Goal: Task Accomplishment & Management: Manage account settings

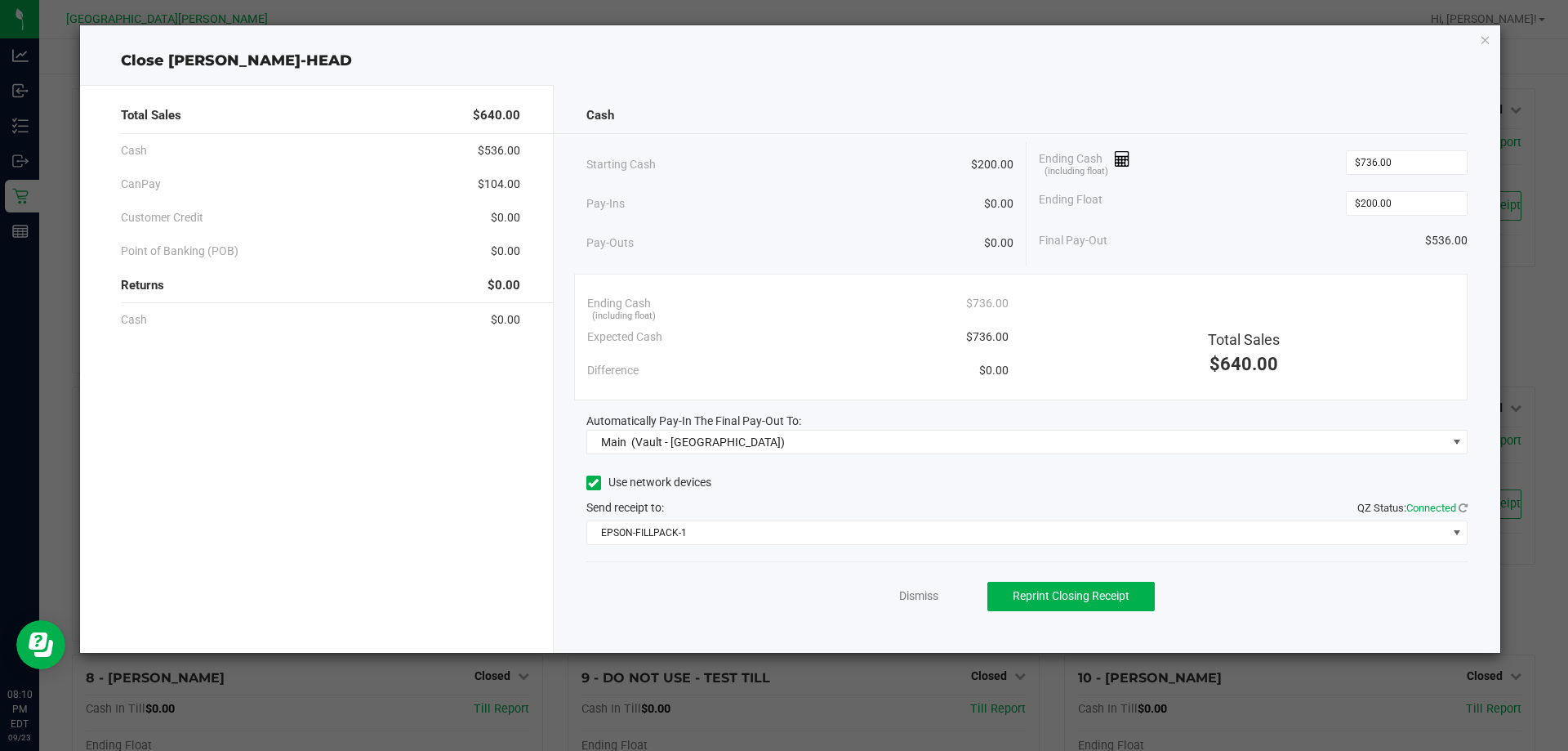
click at [917, 604] on div "Dismiss Reprint Closing Receipt" at bounding box center [1027, 593] width 881 height 63
click at [917, 600] on link "Dismiss" at bounding box center [918, 596] width 40 height 18
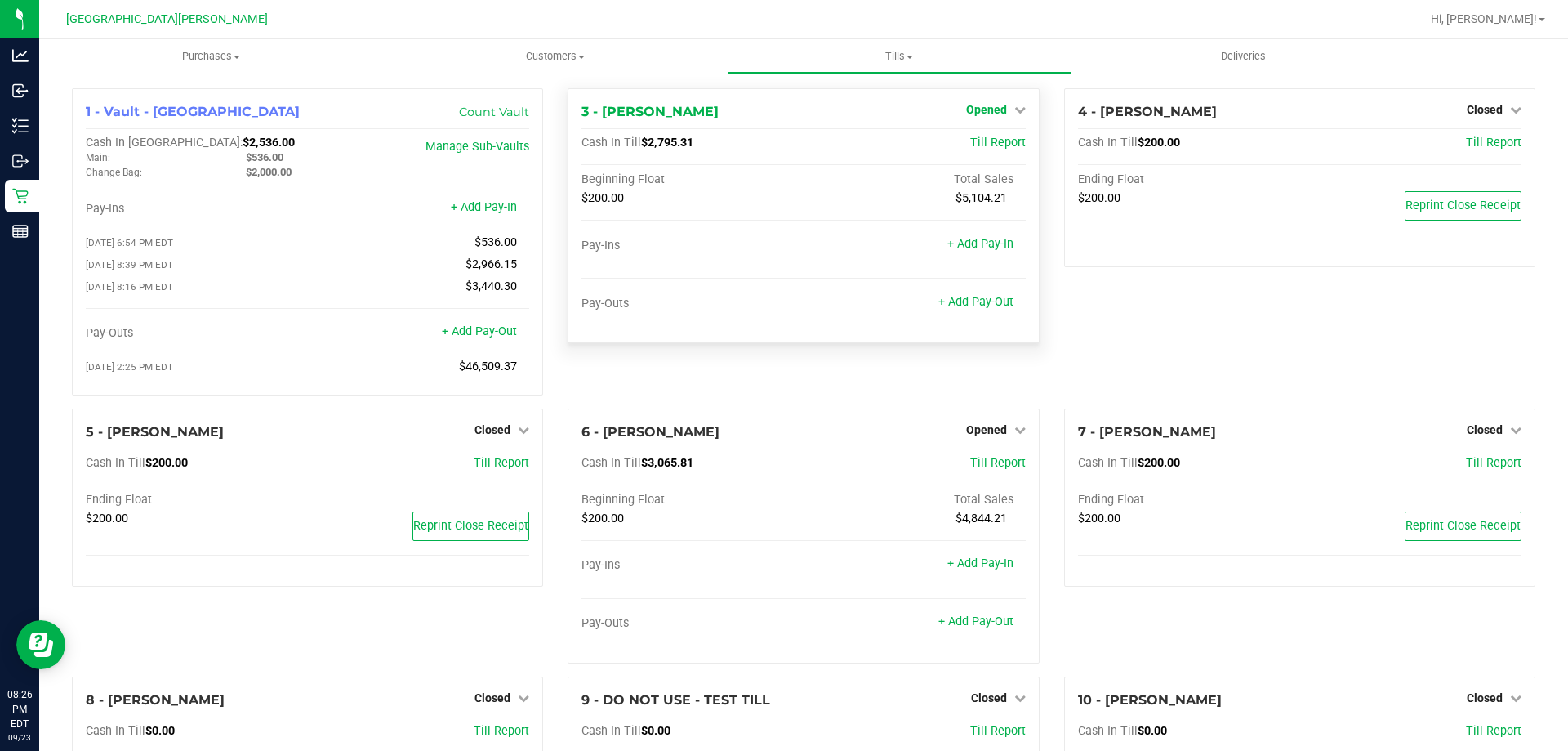
click at [982, 107] on span "Opened" at bounding box center [986, 109] width 41 height 13
click at [982, 146] on link "Close Till" at bounding box center [988, 143] width 44 height 13
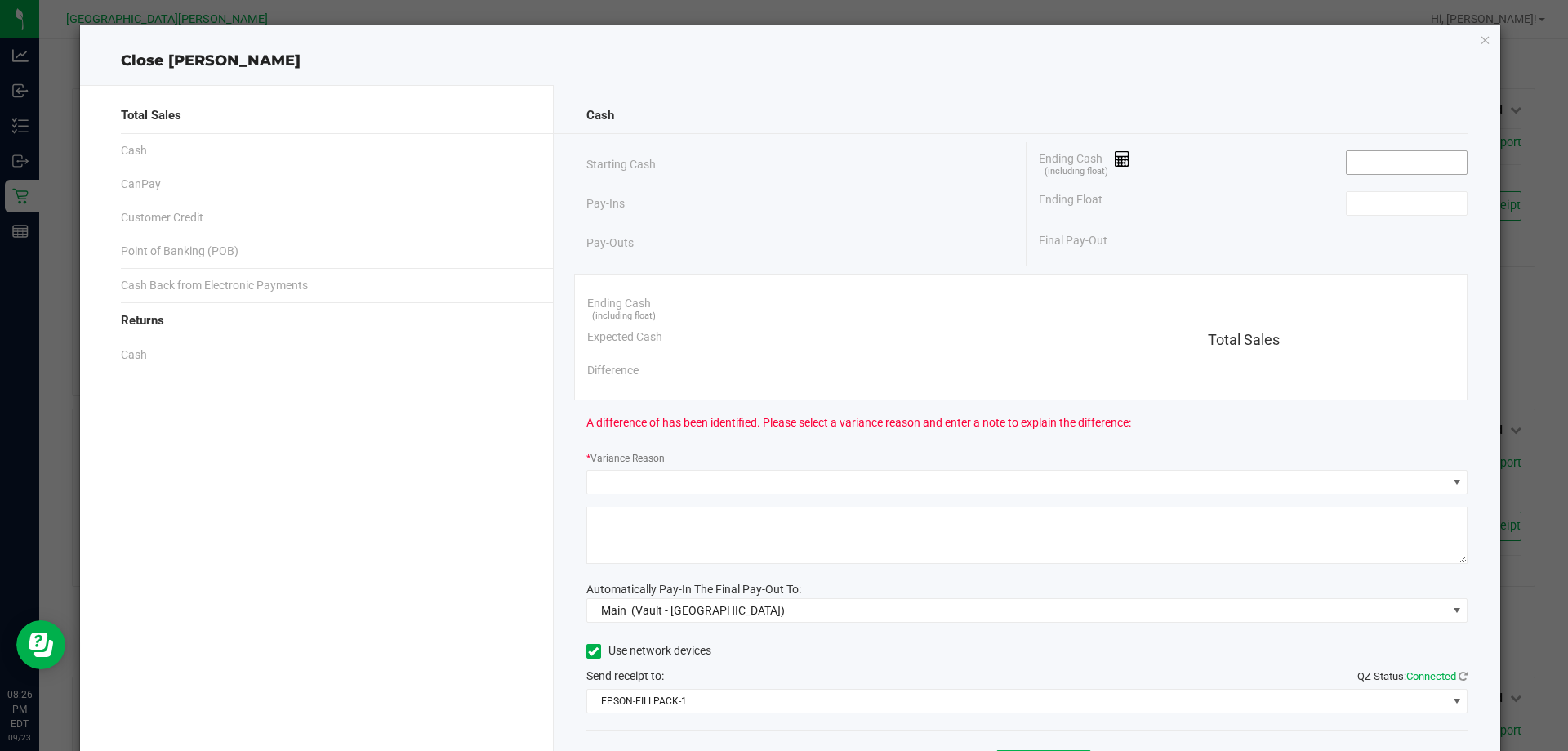
click at [1399, 164] on input at bounding box center [1406, 162] width 120 height 23
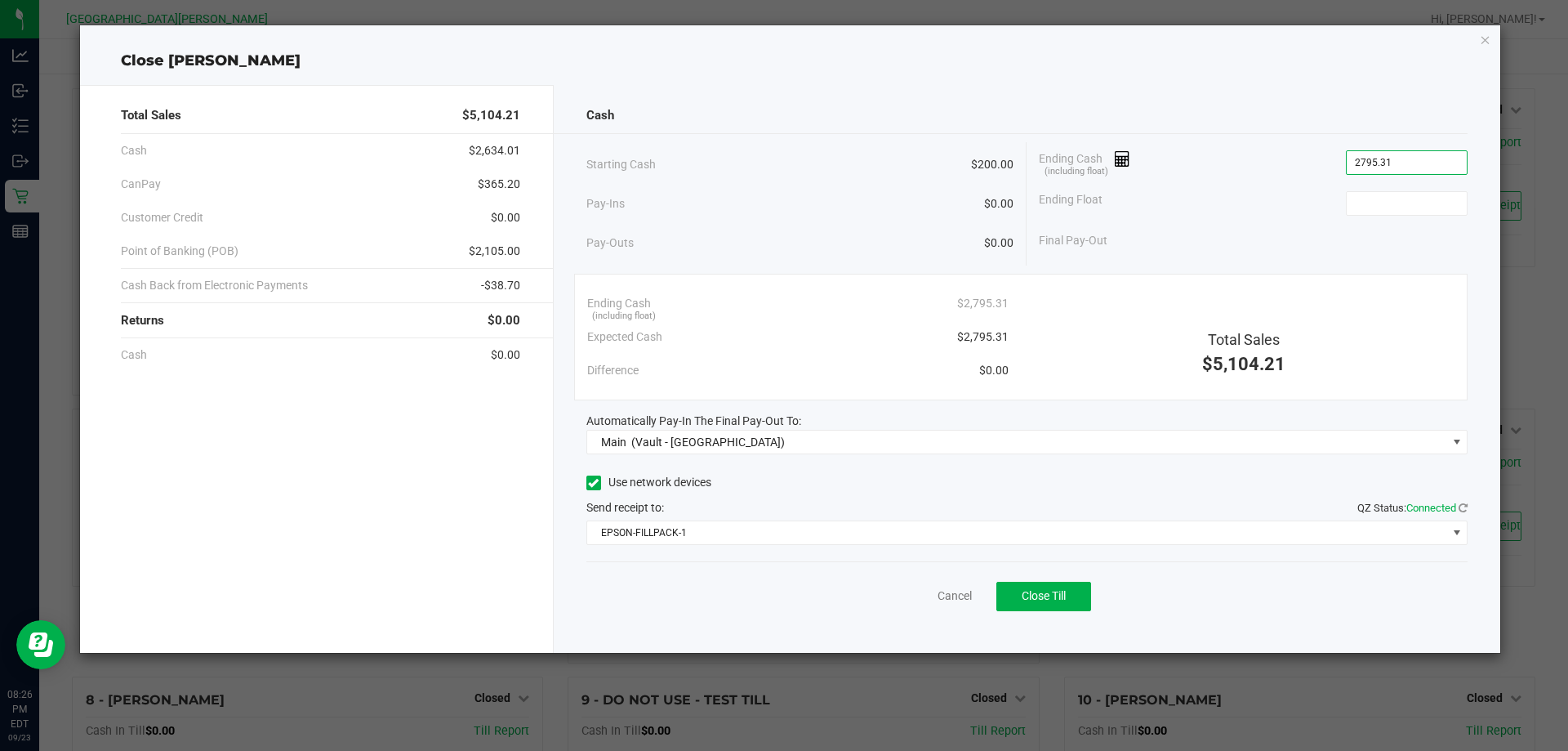
type input "$2,795.31"
type input "$200.00"
click at [1065, 599] on span "Close Till" at bounding box center [1044, 596] width 44 height 13
click at [929, 590] on link "Dismiss" at bounding box center [918, 596] width 40 height 18
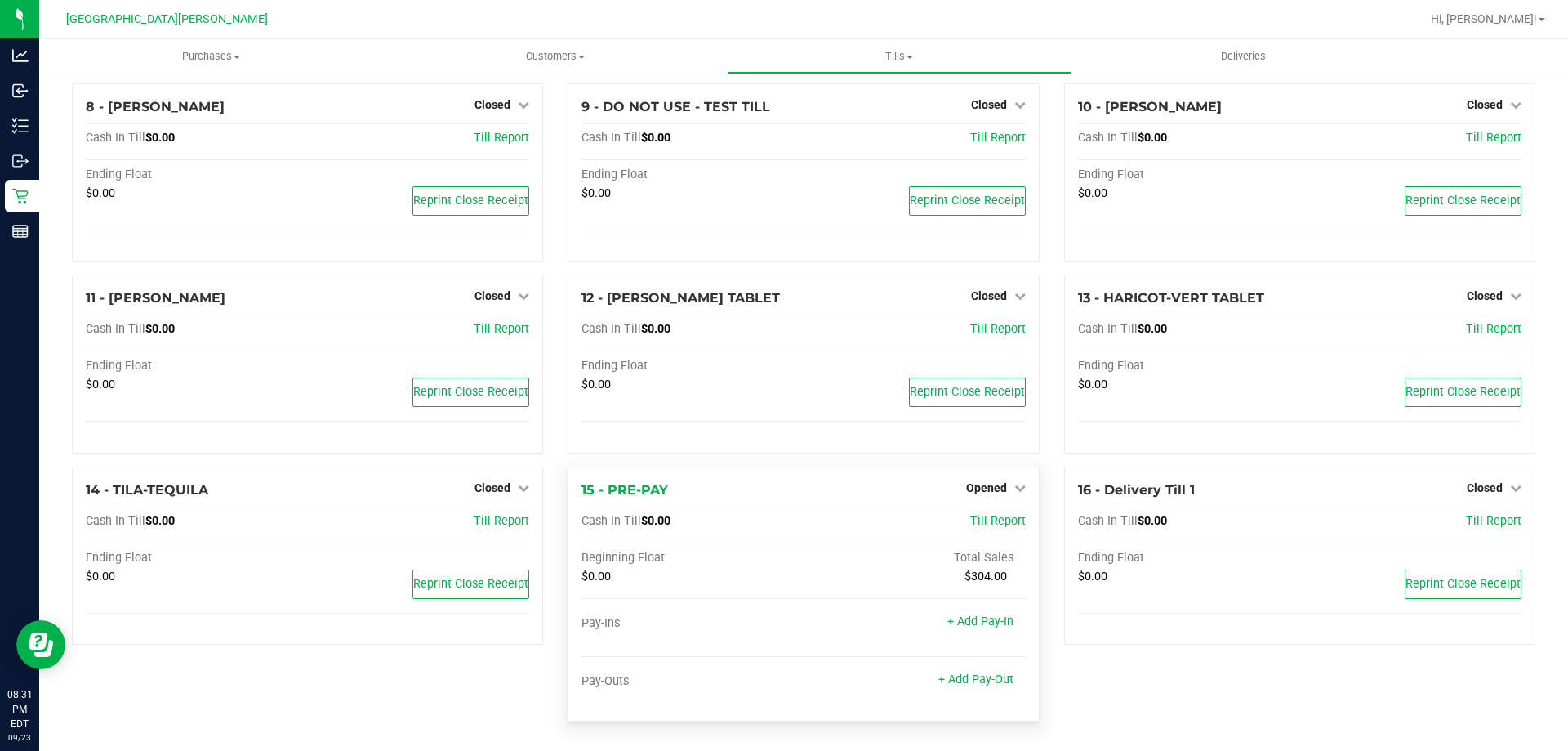
scroll to position [598, 0]
click at [987, 487] on span "Opened" at bounding box center [986, 487] width 41 height 13
click at [986, 527] on link "Close Till" at bounding box center [988, 521] width 44 height 13
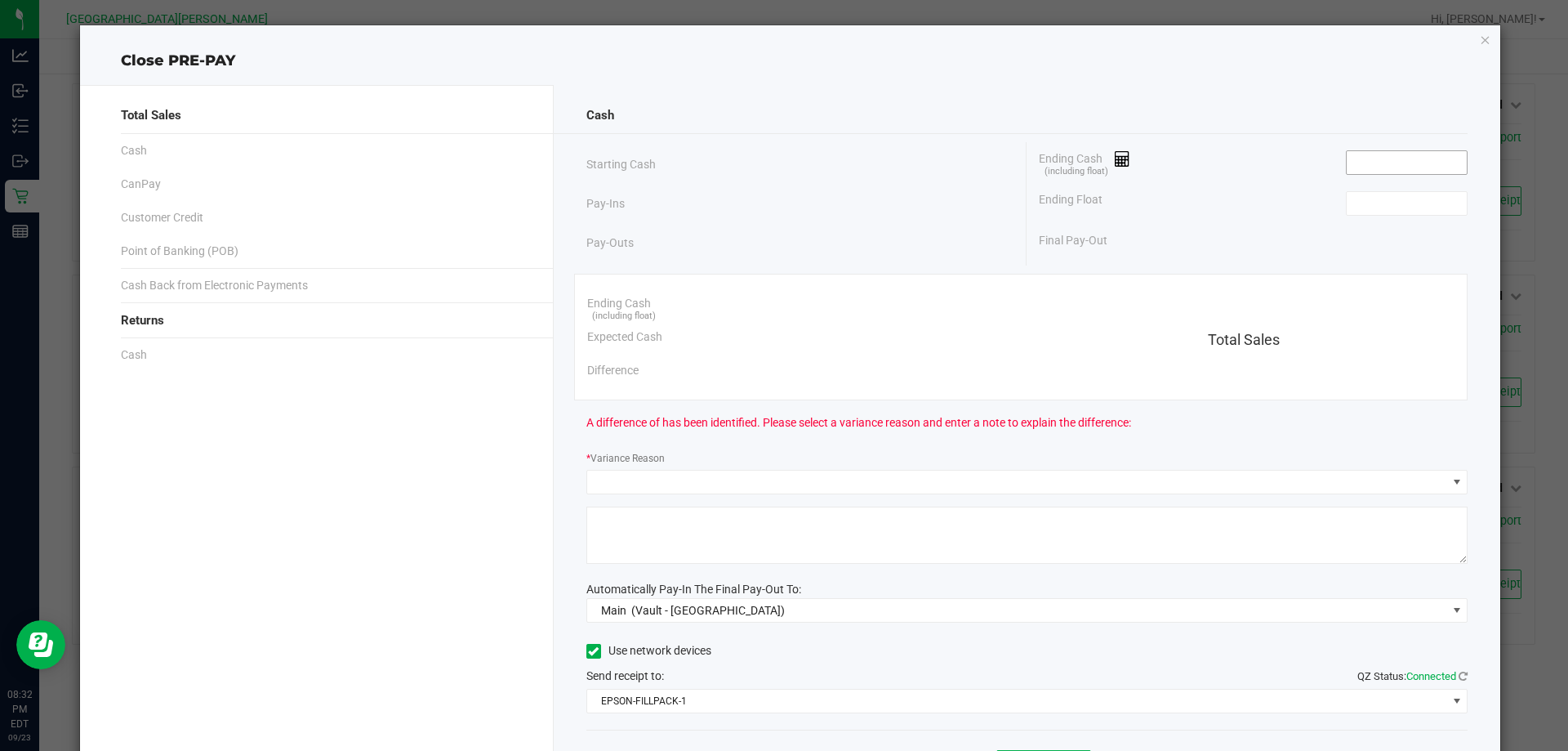
click at [1360, 170] on input at bounding box center [1406, 162] width 120 height 23
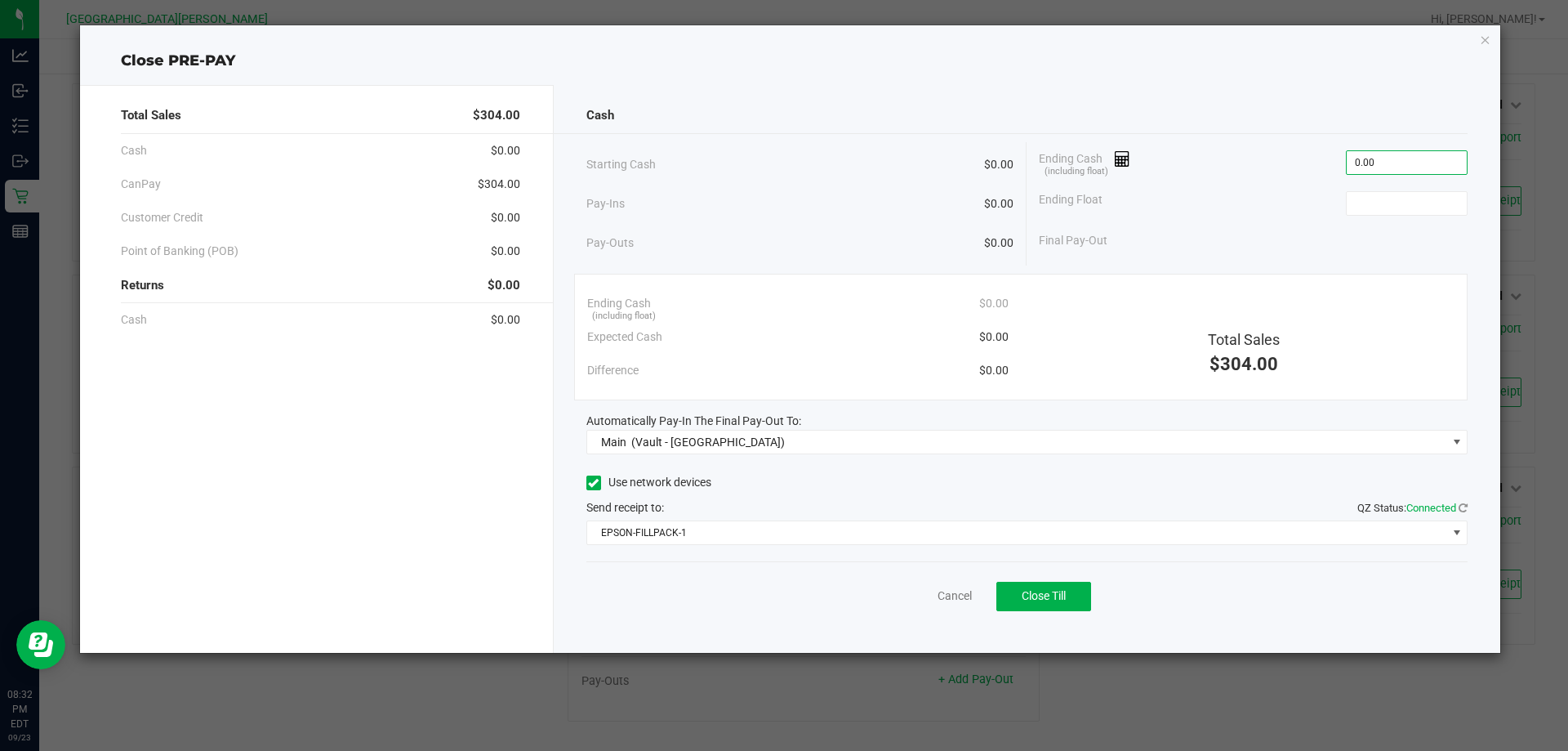
type input "$0.00"
click at [1018, 612] on div "Cancel Close Till" at bounding box center [1027, 593] width 881 height 63
click at [1018, 601] on button "Close Till" at bounding box center [1044, 596] width 95 height 29
click at [912, 601] on link "Dismiss" at bounding box center [918, 596] width 40 height 18
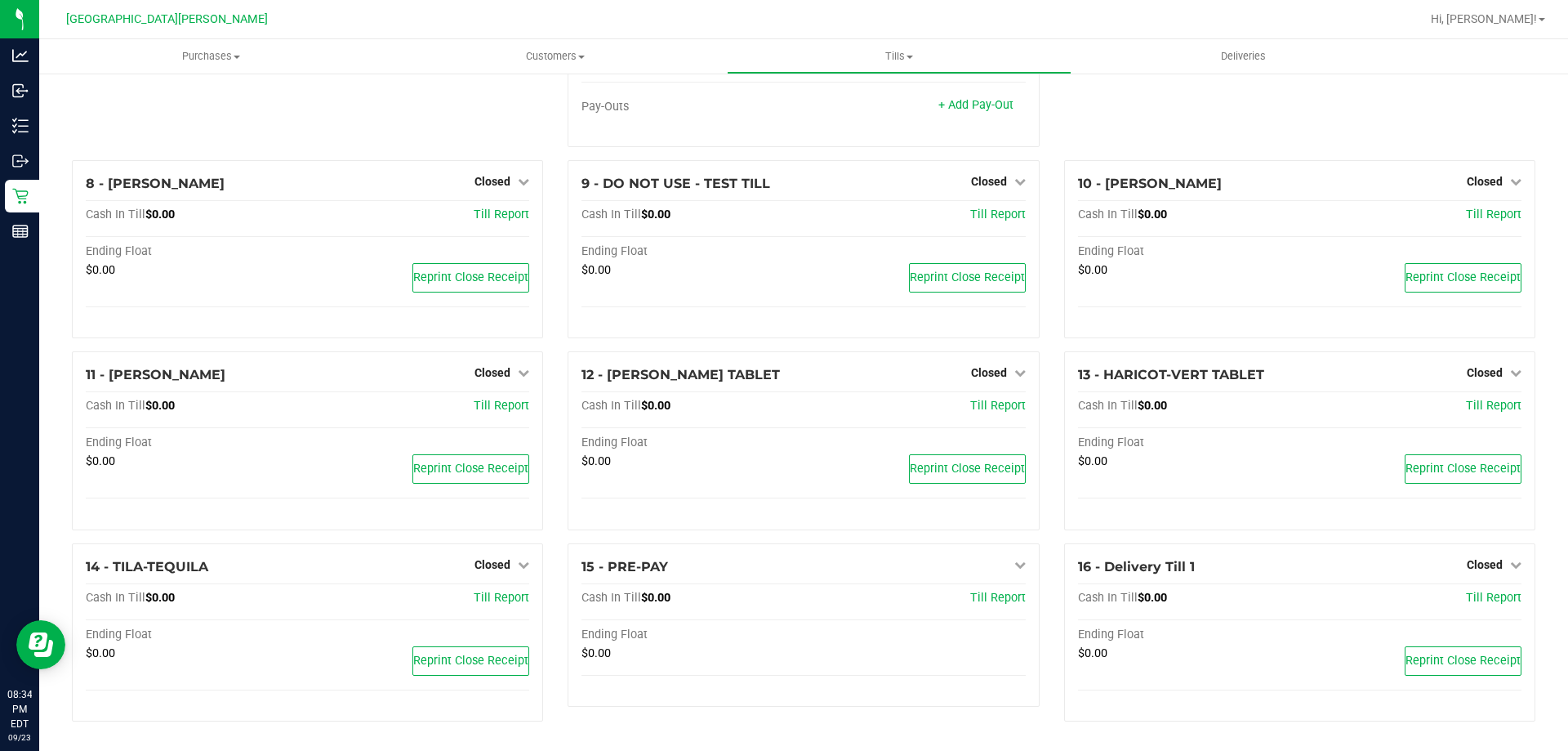
scroll to position [521, 0]
click at [891, 53] on span "Tills" at bounding box center [899, 56] width 342 height 15
click at [863, 116] on span "Reconcile e-payments" at bounding box center [808, 118] width 162 height 14
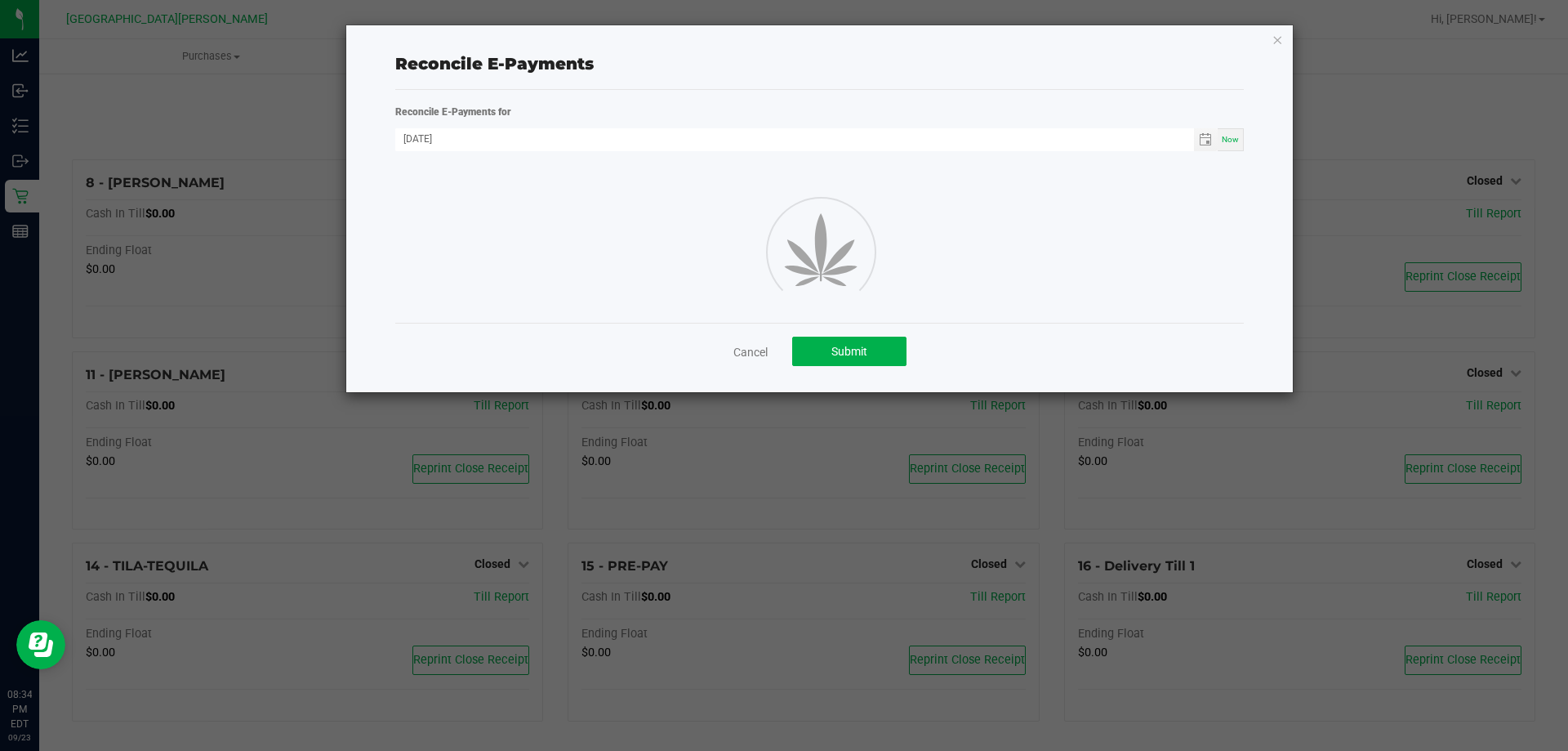
scroll to position [521, 0]
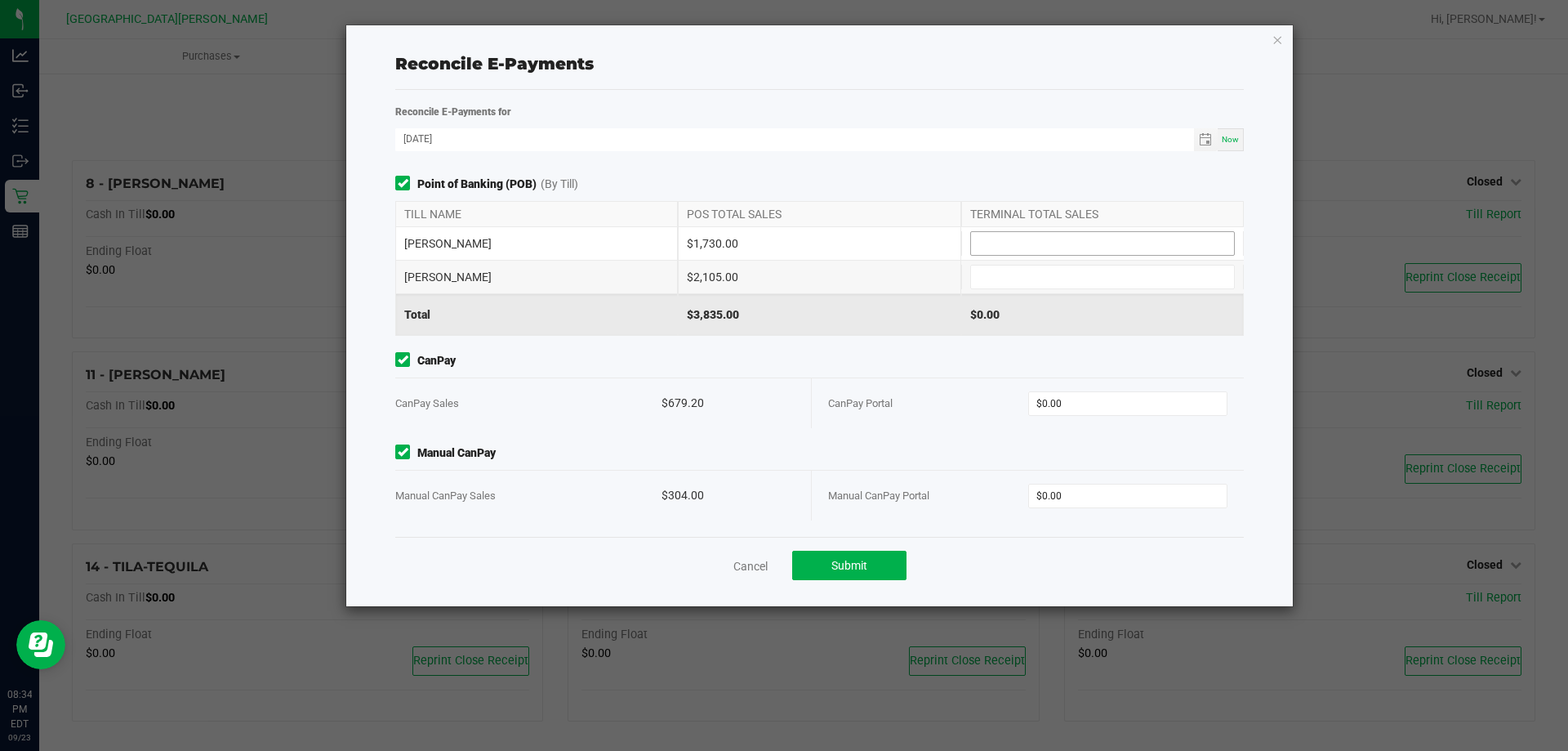
click at [989, 244] on input at bounding box center [1102, 243] width 263 height 23
type input "$1,730.00"
type input "$2,105.00"
type input "$679.20"
type input "$304.00"
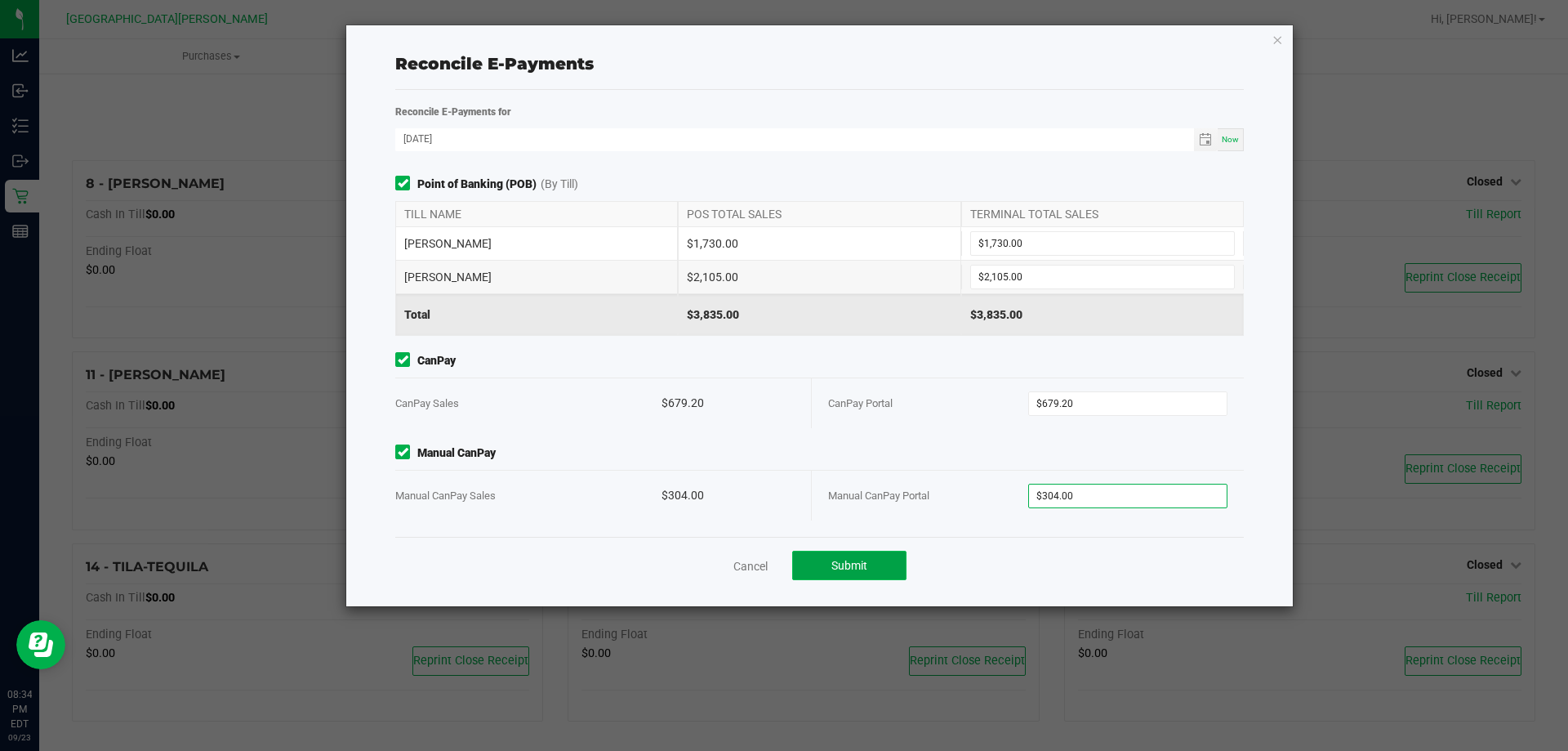
click at [853, 555] on button "Submit" at bounding box center [849, 565] width 114 height 29
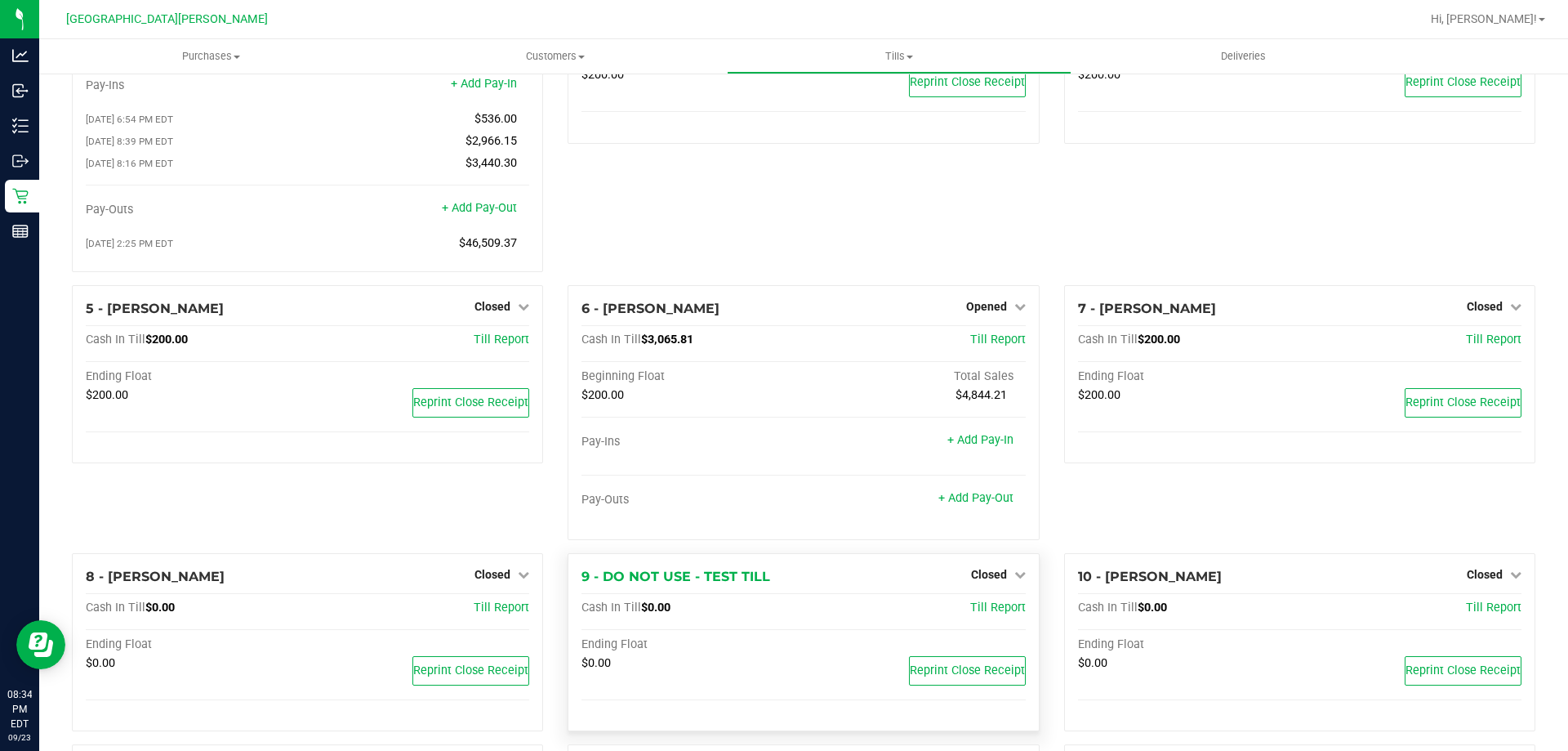
scroll to position [245, 0]
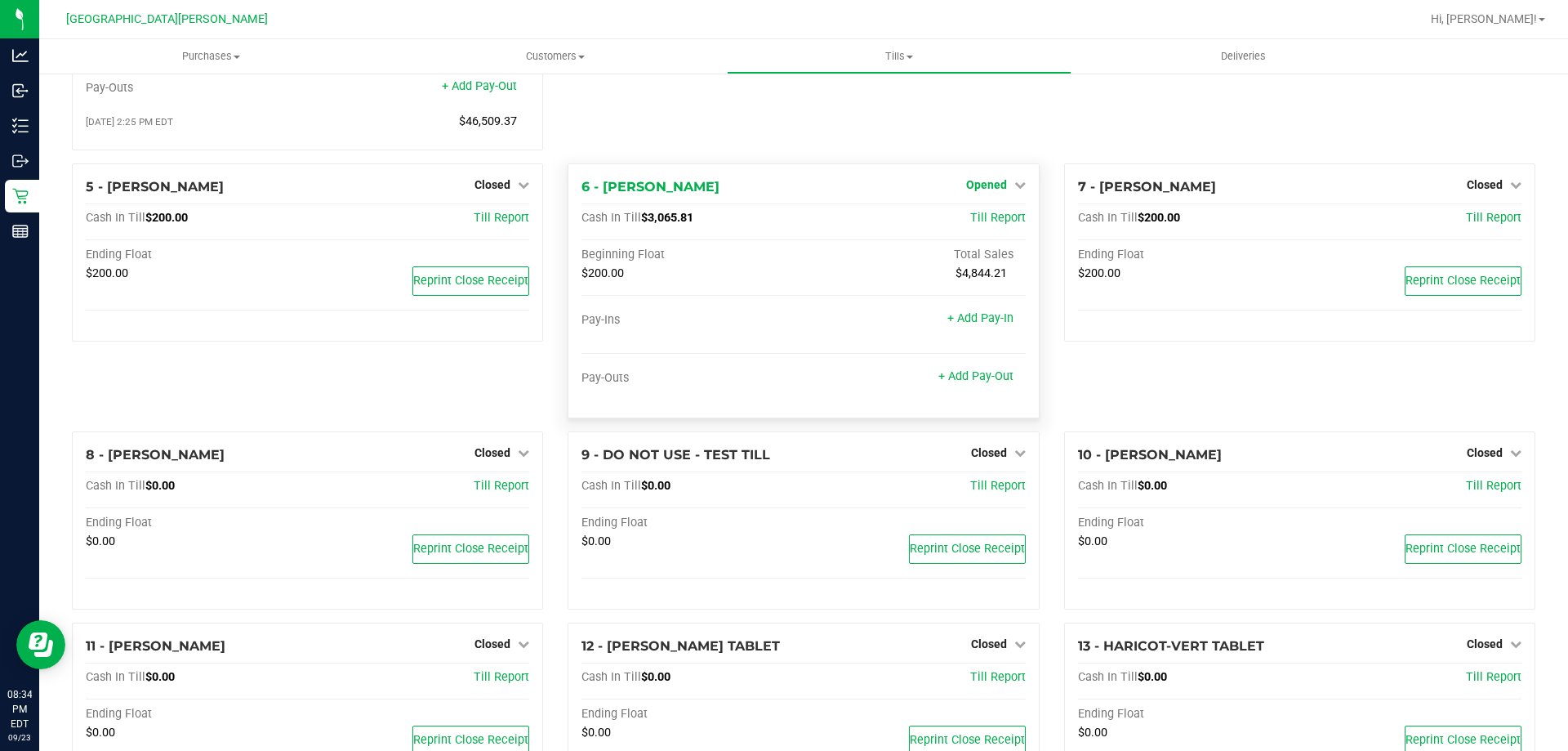
click at [987, 184] on span "Opened" at bounding box center [986, 184] width 41 height 13
click at [982, 224] on link "Close Till" at bounding box center [988, 218] width 44 height 13
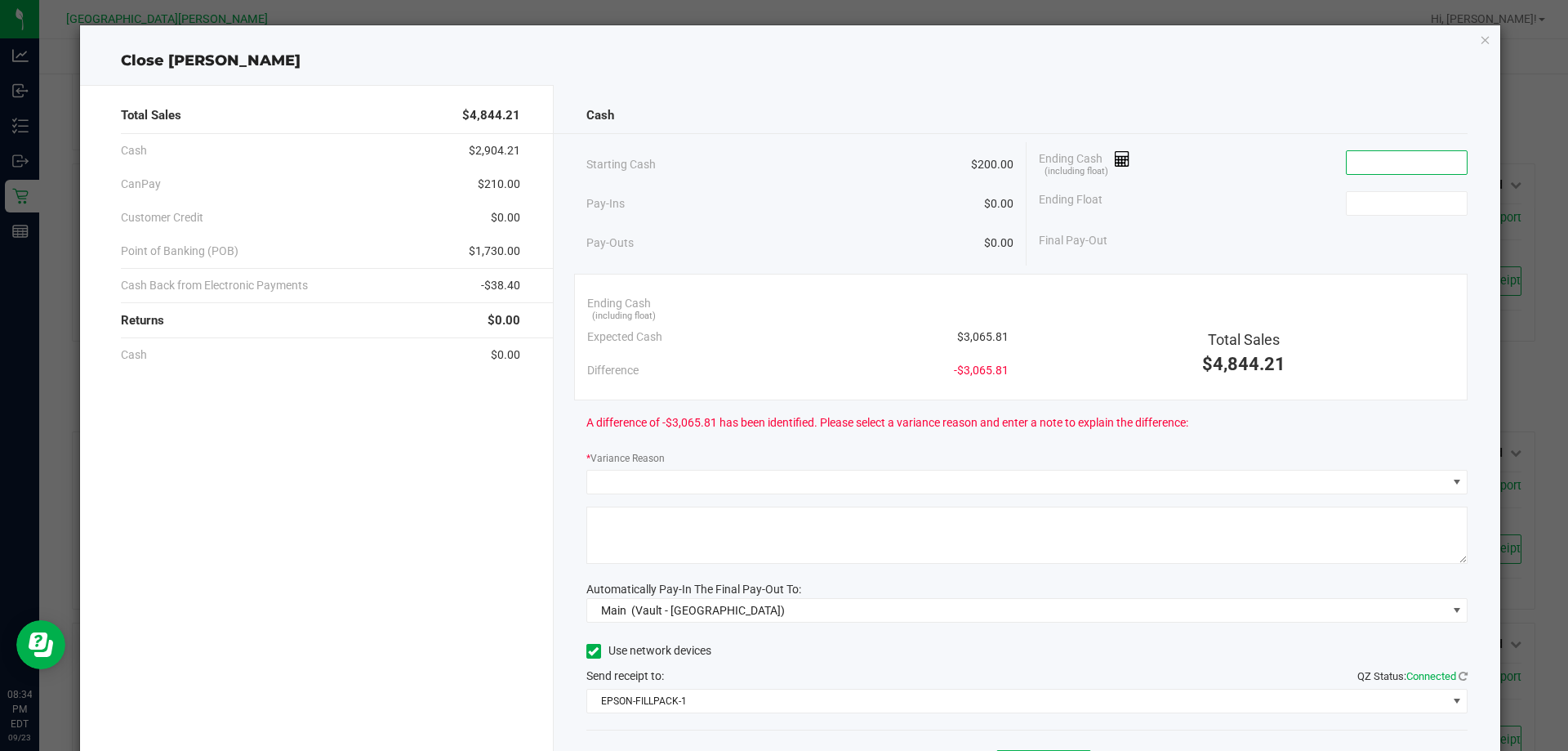
click at [1347, 169] on input at bounding box center [1406, 162] width 120 height 23
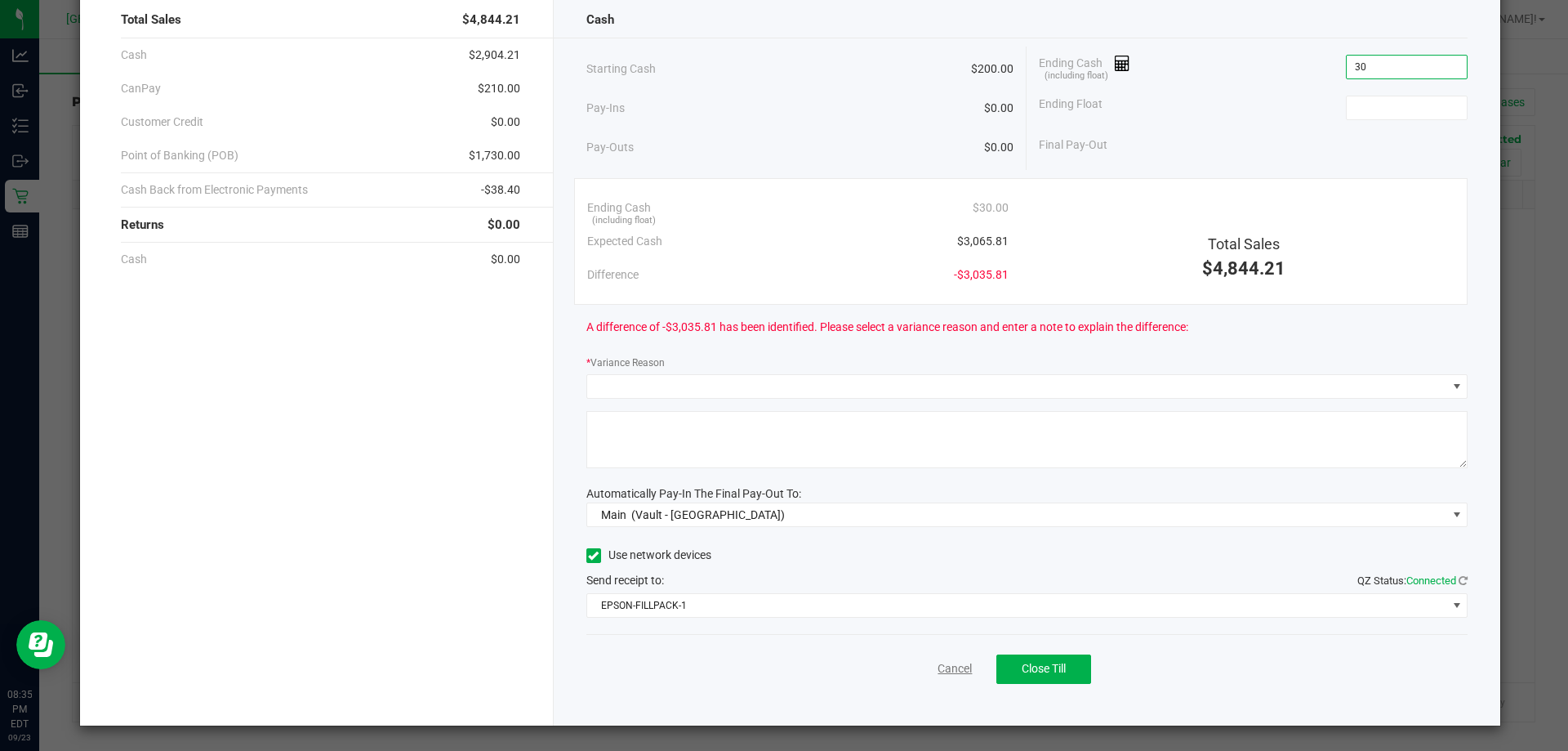
type input "$30.00"
click at [951, 672] on link "Cancel" at bounding box center [954, 668] width 34 height 18
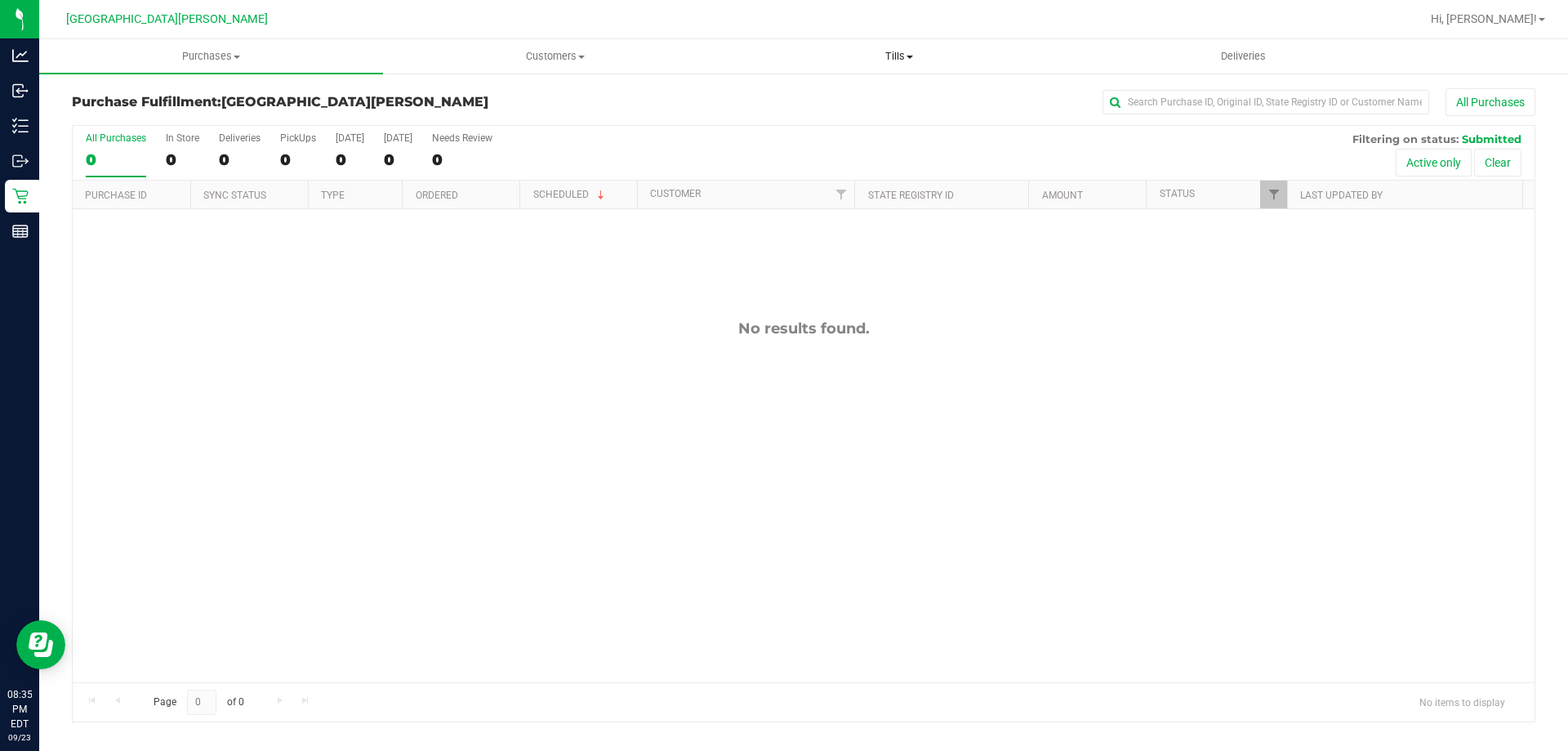
click at [898, 56] on span "Tills" at bounding box center [899, 56] width 342 height 15
click at [889, 94] on li "Manage tills" at bounding box center [899, 98] width 344 height 19
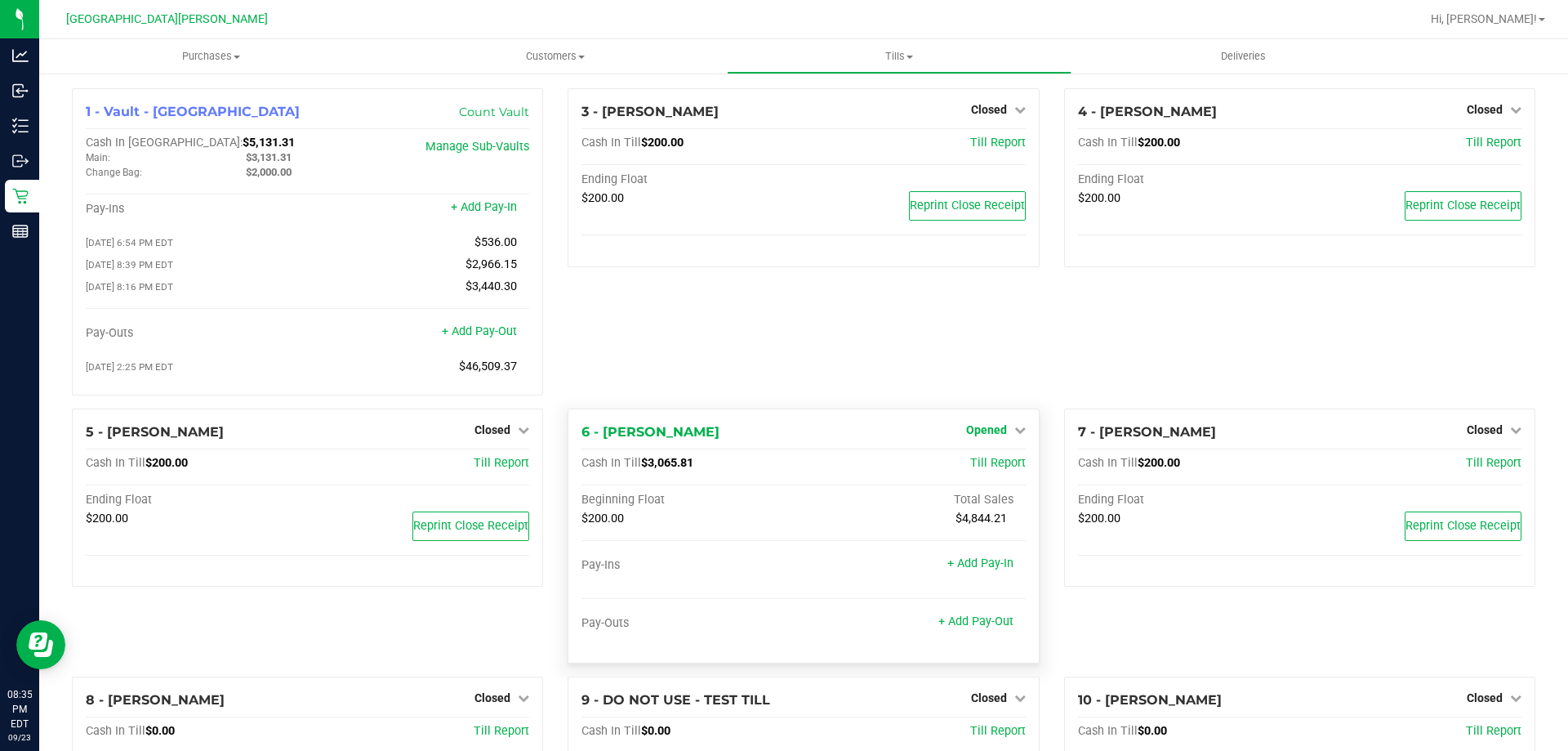
click at [969, 430] on span "Opened" at bounding box center [986, 430] width 41 height 13
click at [974, 461] on link "Close Till" at bounding box center [988, 463] width 44 height 13
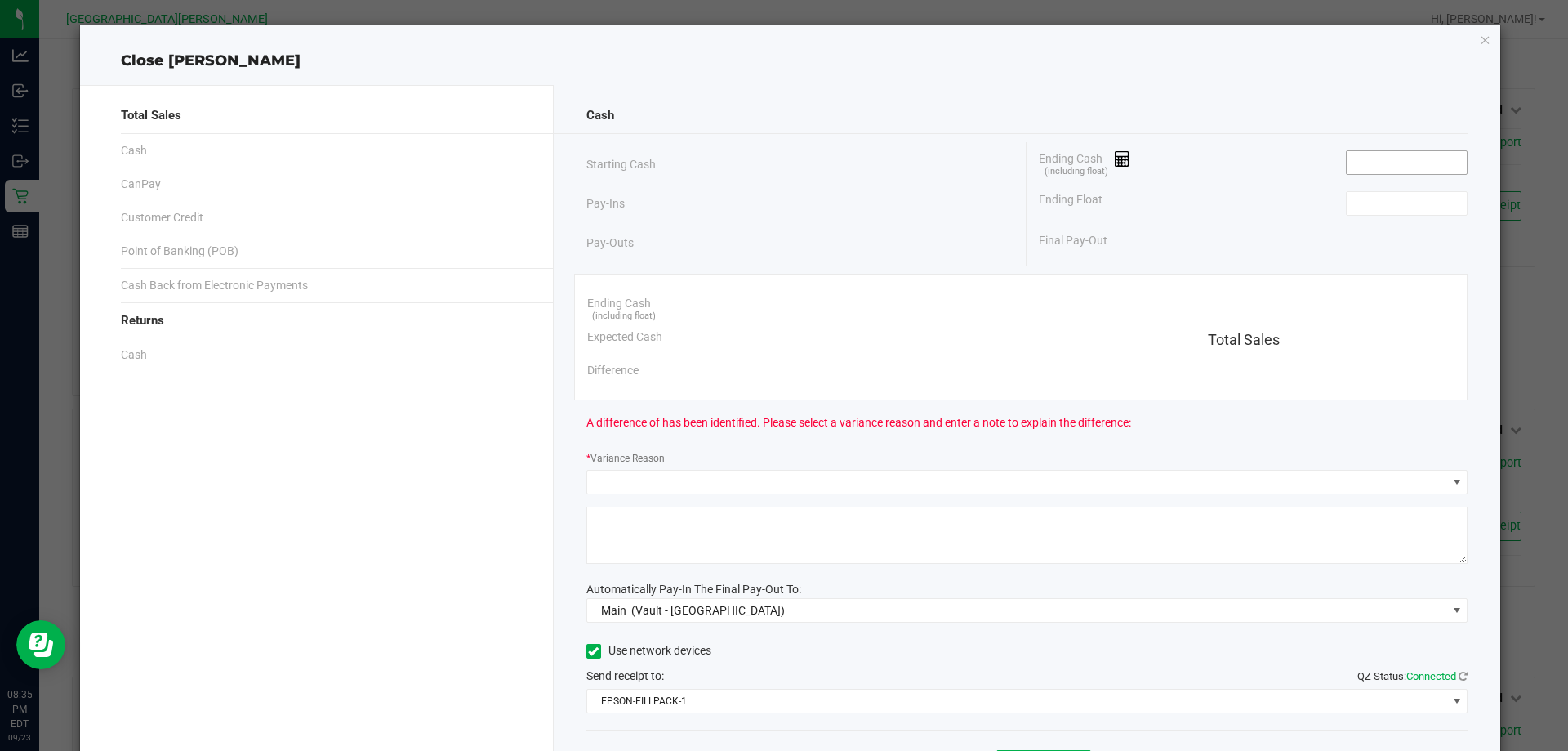
click at [1365, 159] on input at bounding box center [1406, 162] width 120 height 23
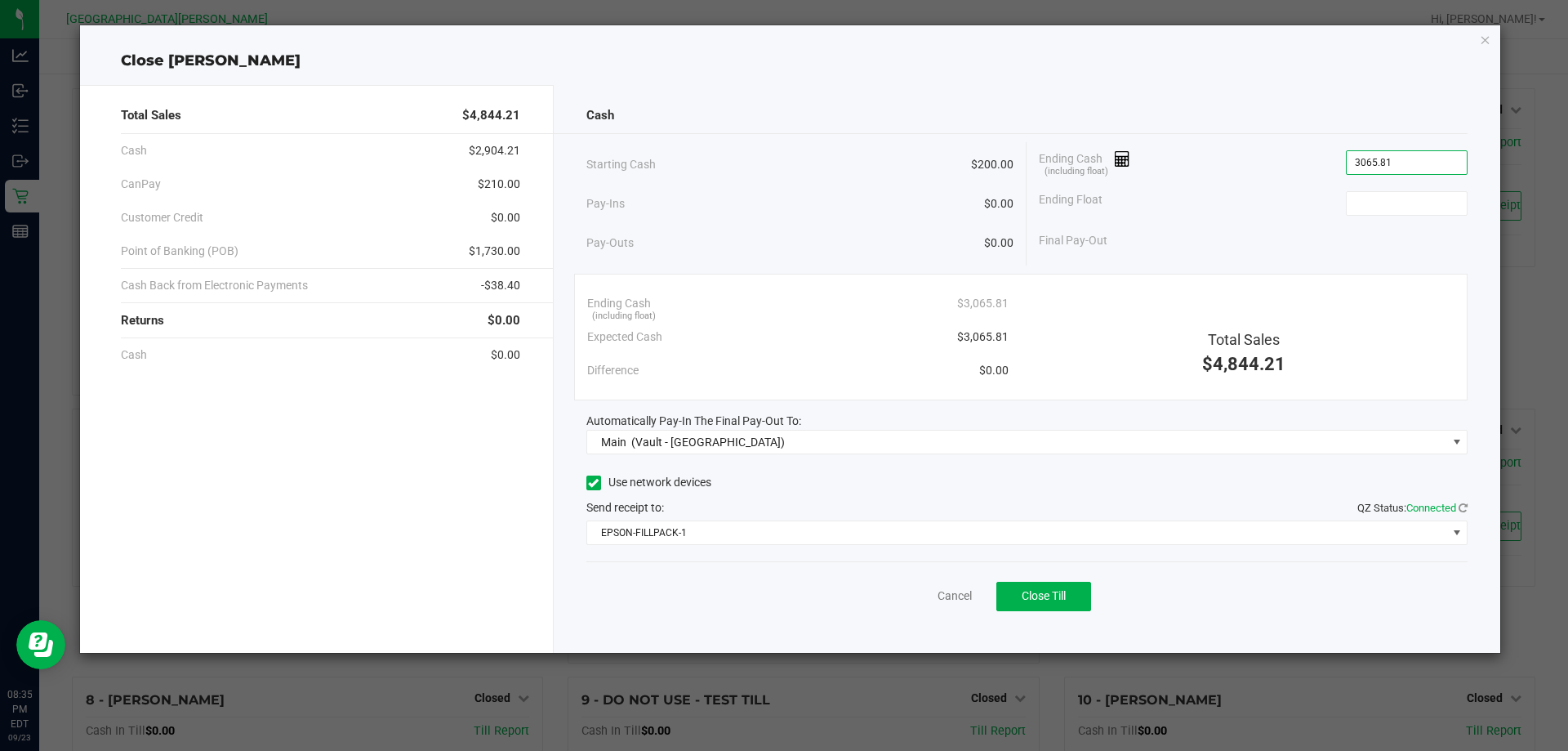
type input "$3,065.81"
type input "$200.00"
click at [1011, 587] on button "Close Till" at bounding box center [1044, 596] width 95 height 29
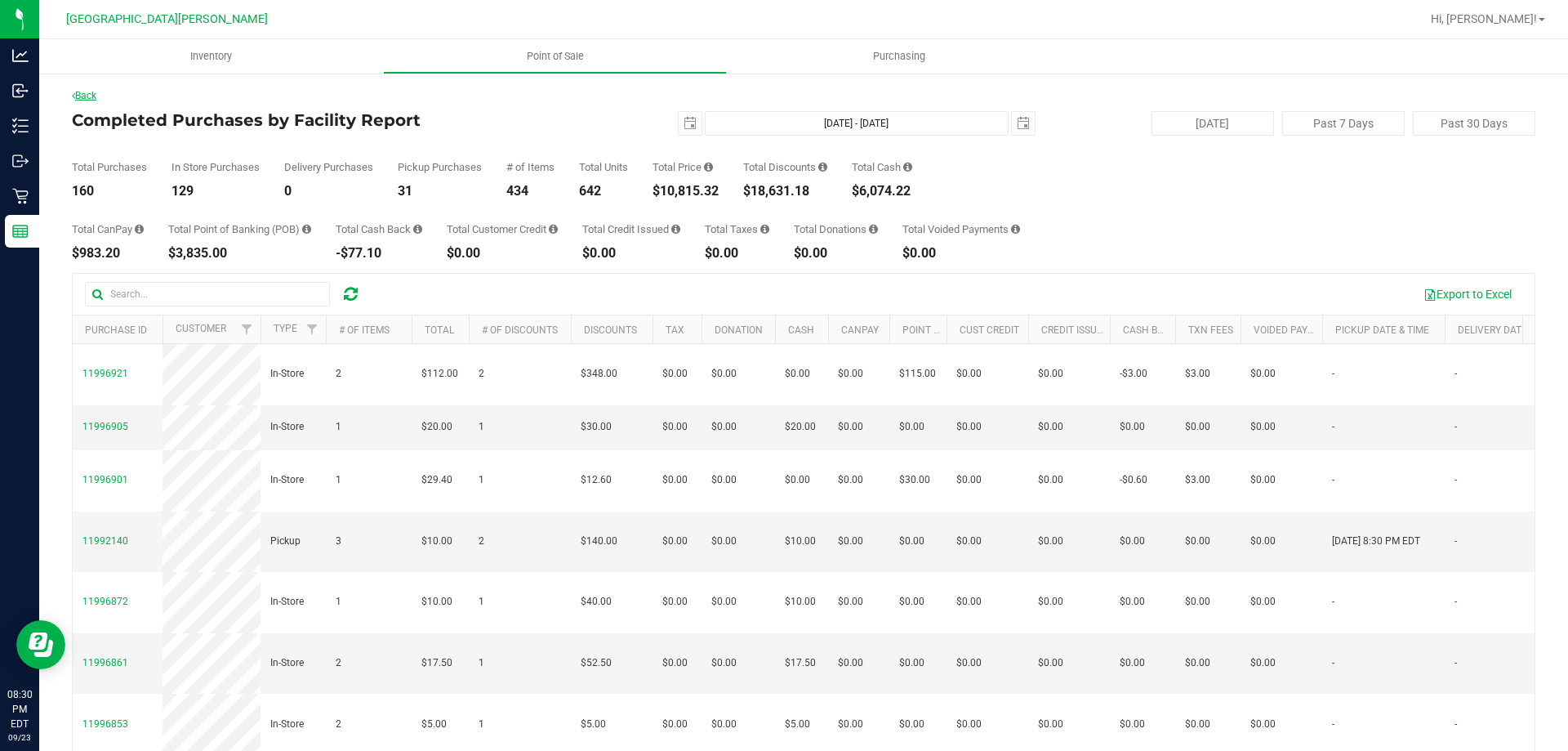
click at [85, 97] on link "Back" at bounding box center [84, 95] width 25 height 11
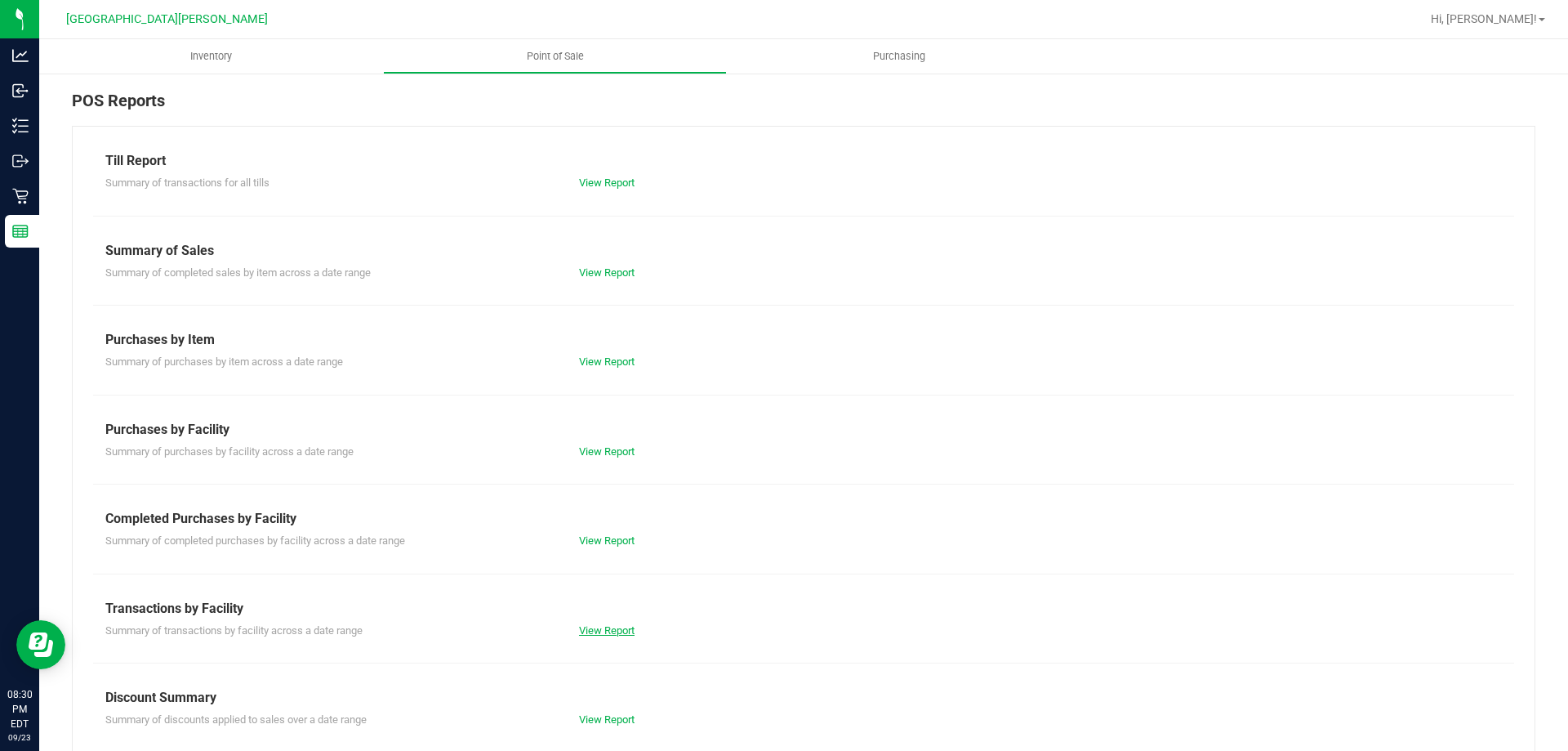
click at [584, 632] on link "View Report" at bounding box center [606, 631] width 55 height 12
